Goal: Answer question/provide support: Share knowledge or assist other users

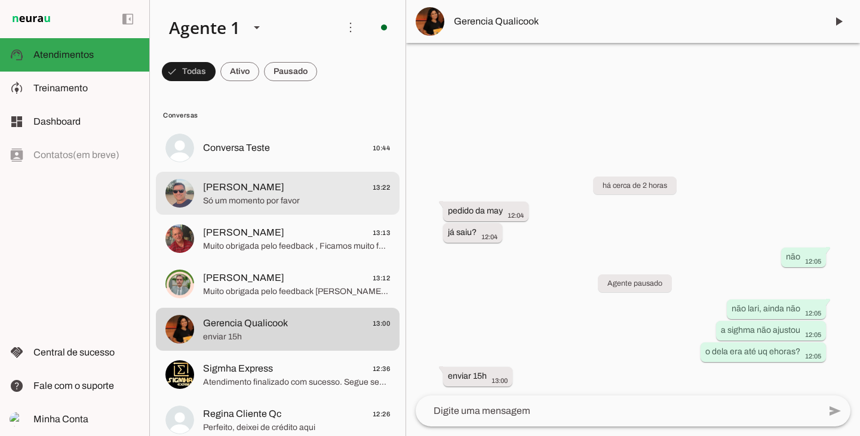
click at [244, 187] on span "[PERSON_NAME]" at bounding box center [243, 187] width 81 height 14
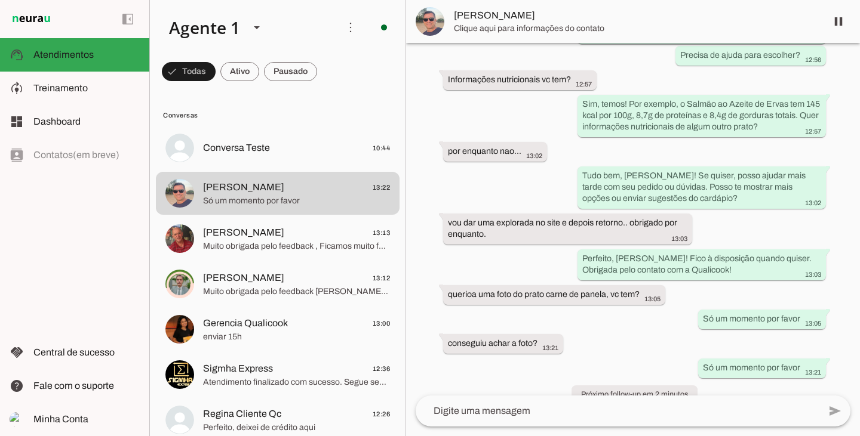
scroll to position [1009, 0]
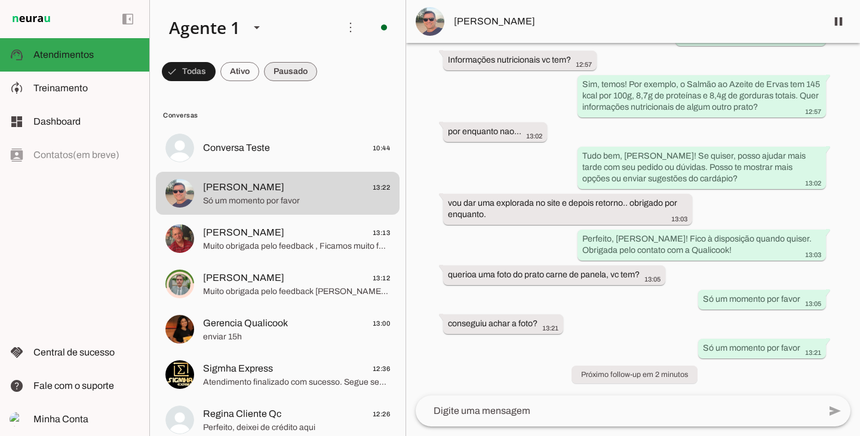
click at [290, 67] on span at bounding box center [290, 71] width 53 height 29
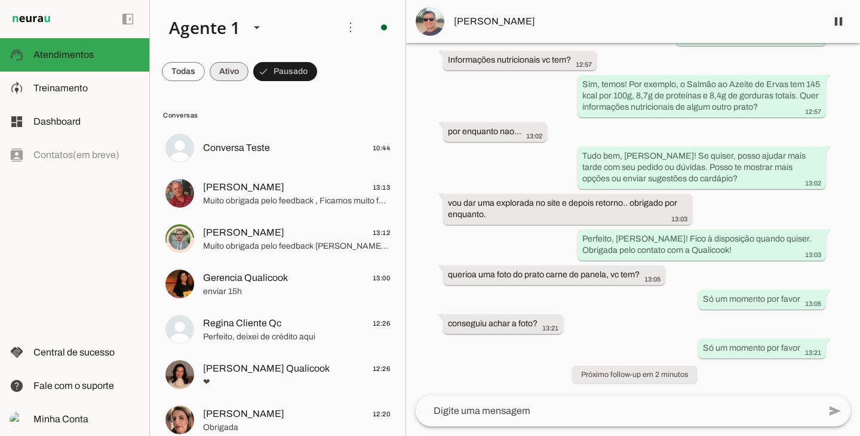
click at [232, 82] on span at bounding box center [229, 71] width 39 height 29
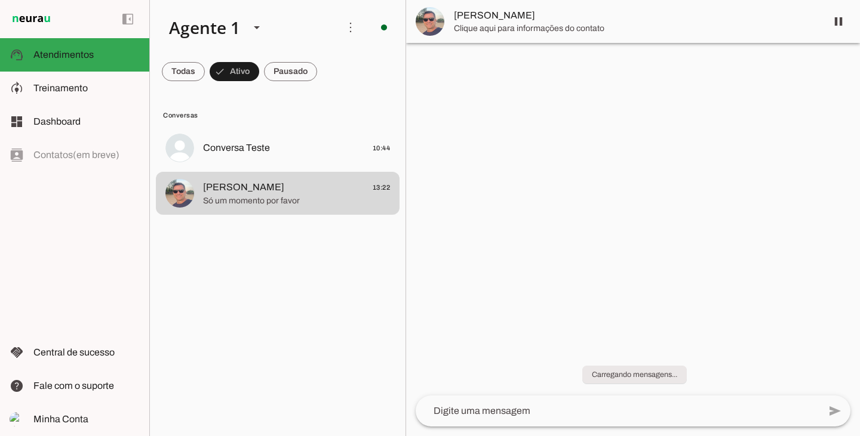
scroll to position [0, 0]
